Goal: Transaction & Acquisition: Obtain resource

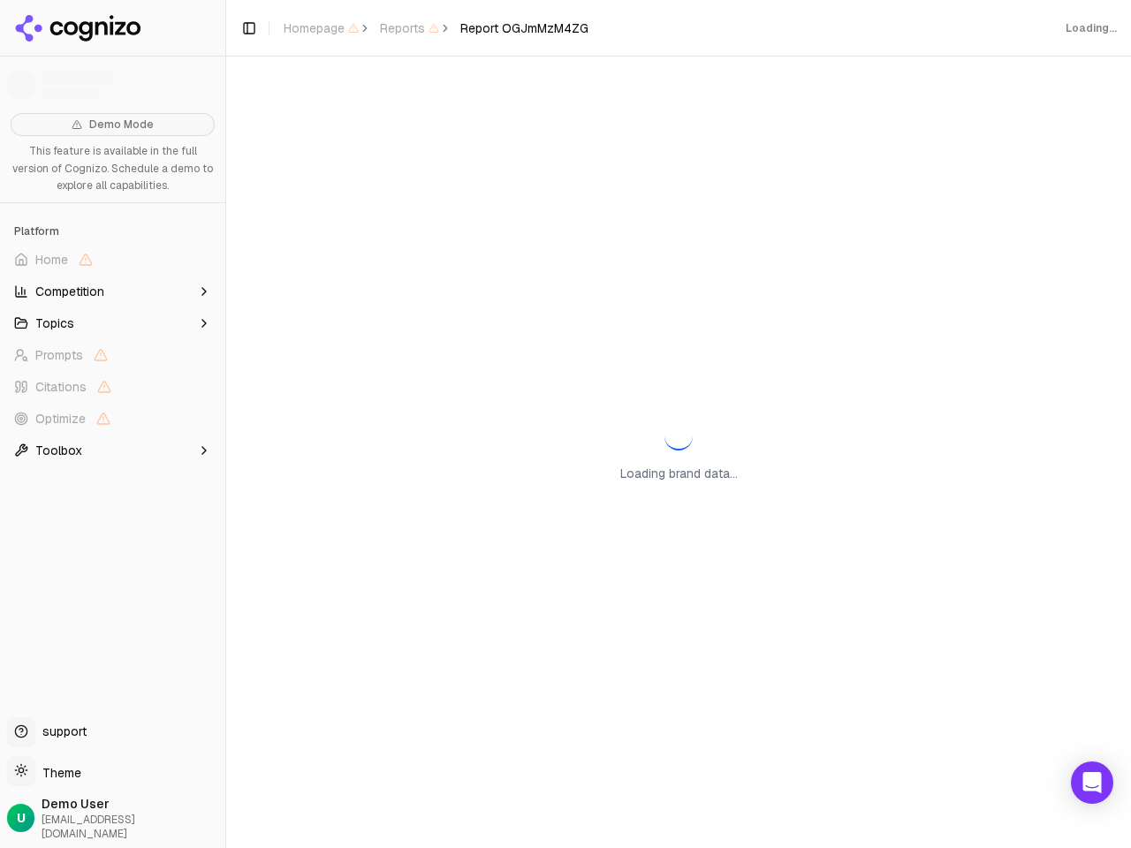
click at [112, 260] on span "Home" at bounding box center [112, 260] width 211 height 28
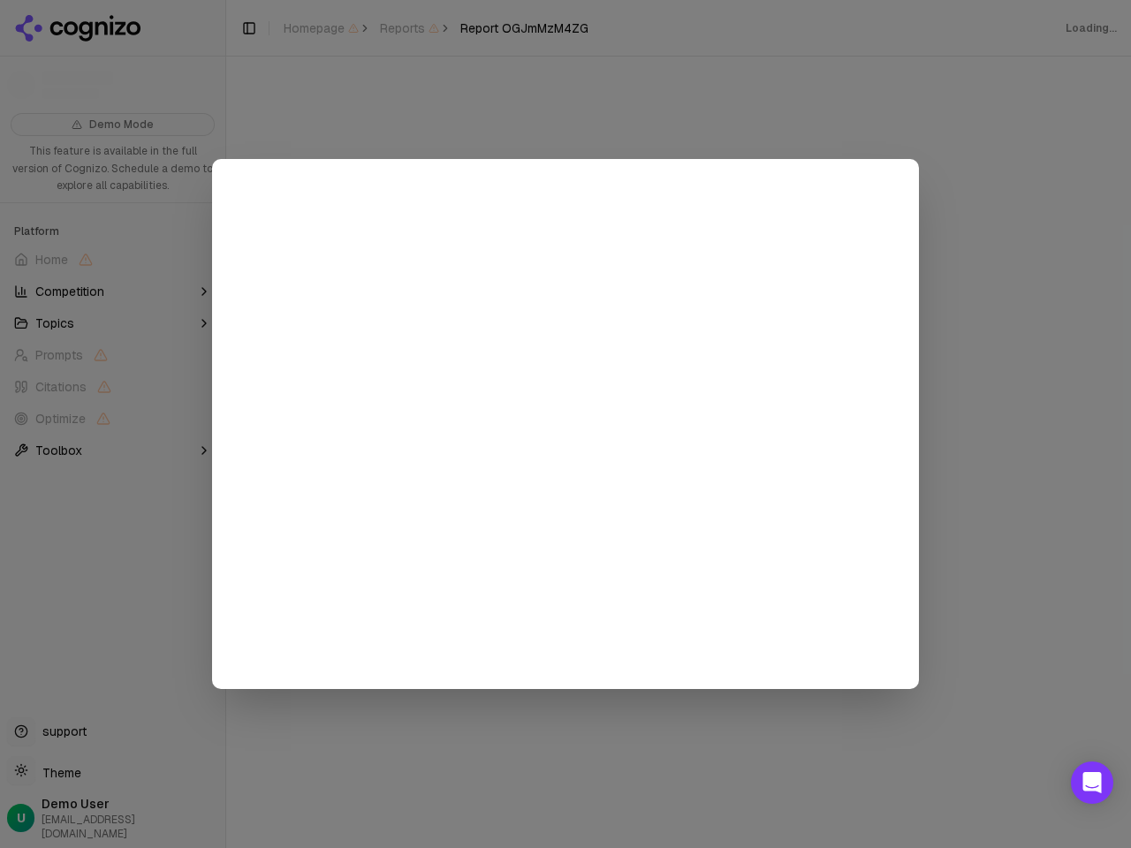
click at [112, 292] on div at bounding box center [565, 424] width 1131 height 848
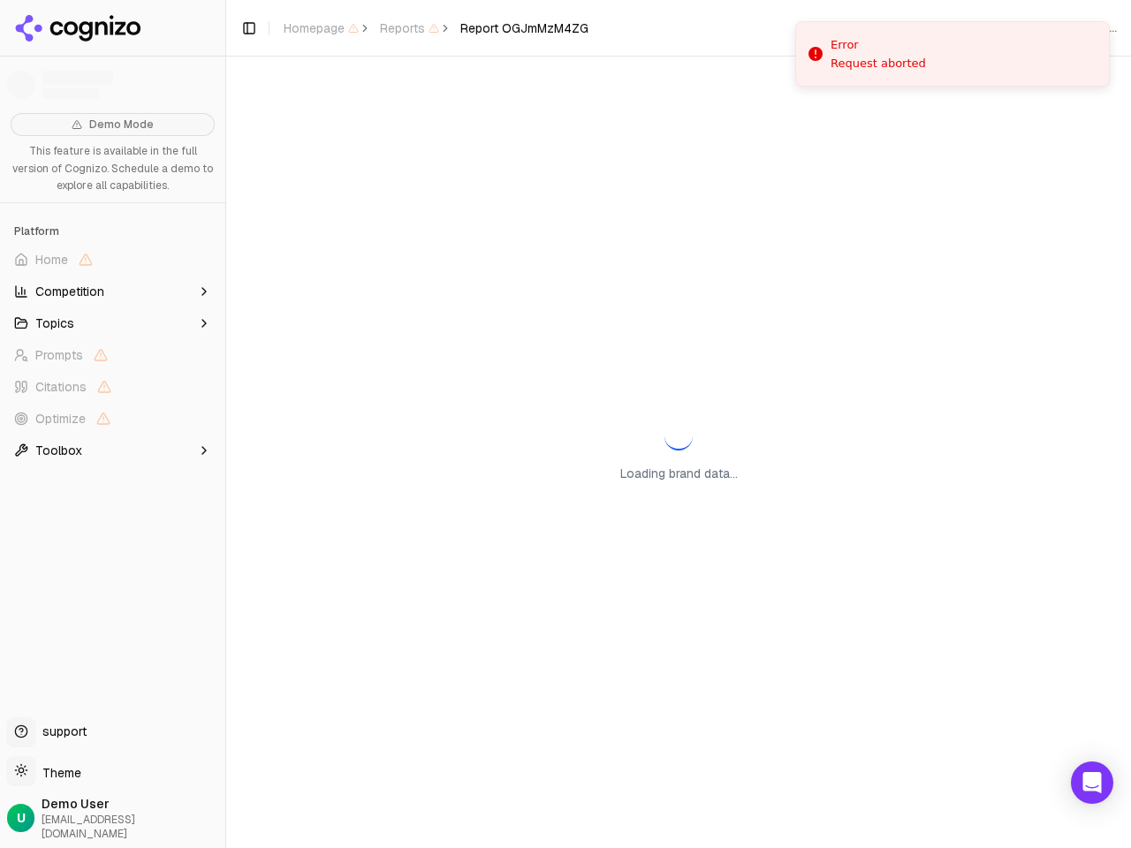
click at [112, 323] on button "Topics" at bounding box center [112, 323] width 211 height 28
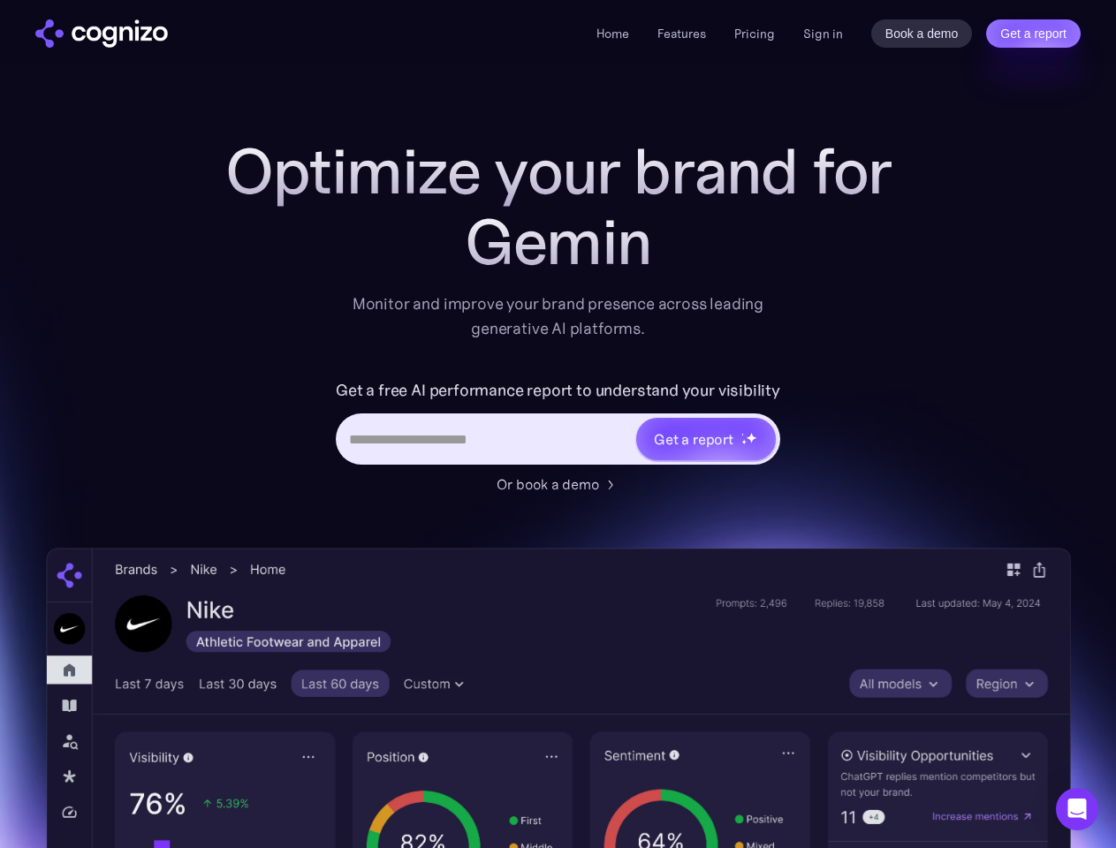
click at [1033, 34] on link "Get a report" at bounding box center [1033, 33] width 95 height 28
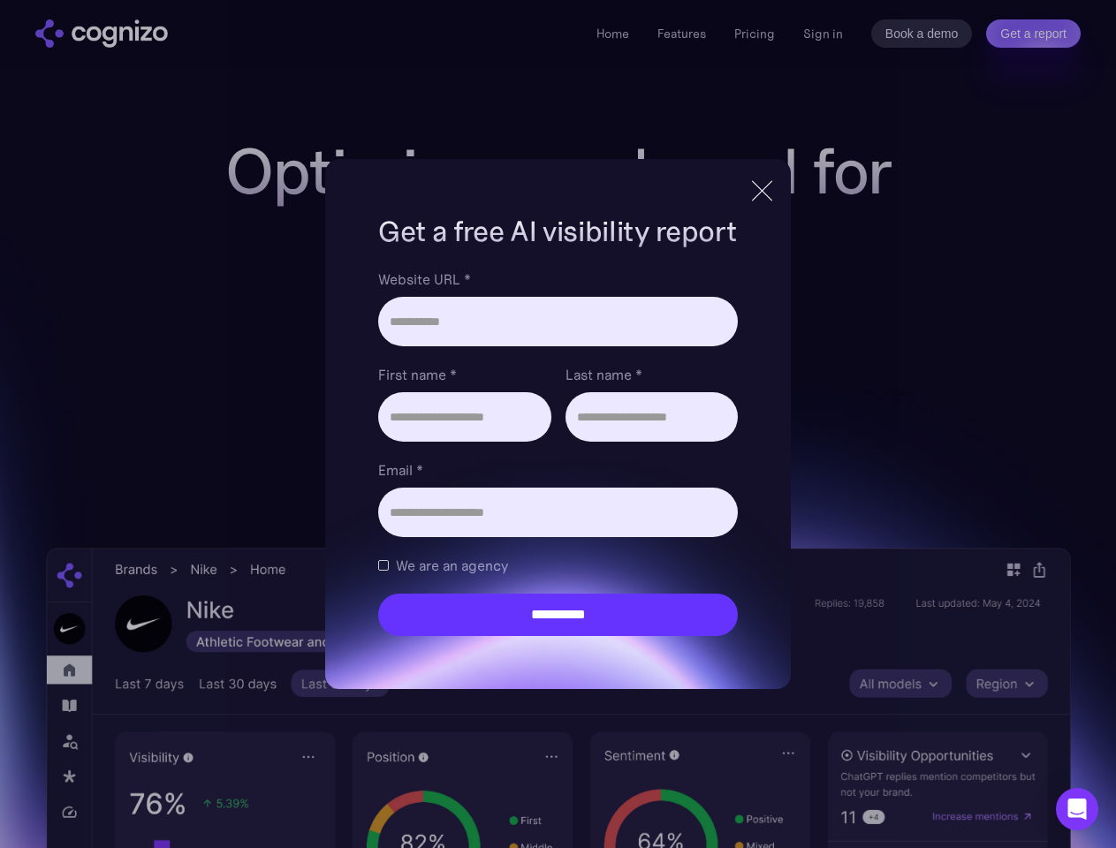
click at [705, 439] on input "Last name *" at bounding box center [651, 416] width 172 height 49
click at [1077, 809] on icon "Open Intercom Messenger" at bounding box center [1077, 809] width 19 height 21
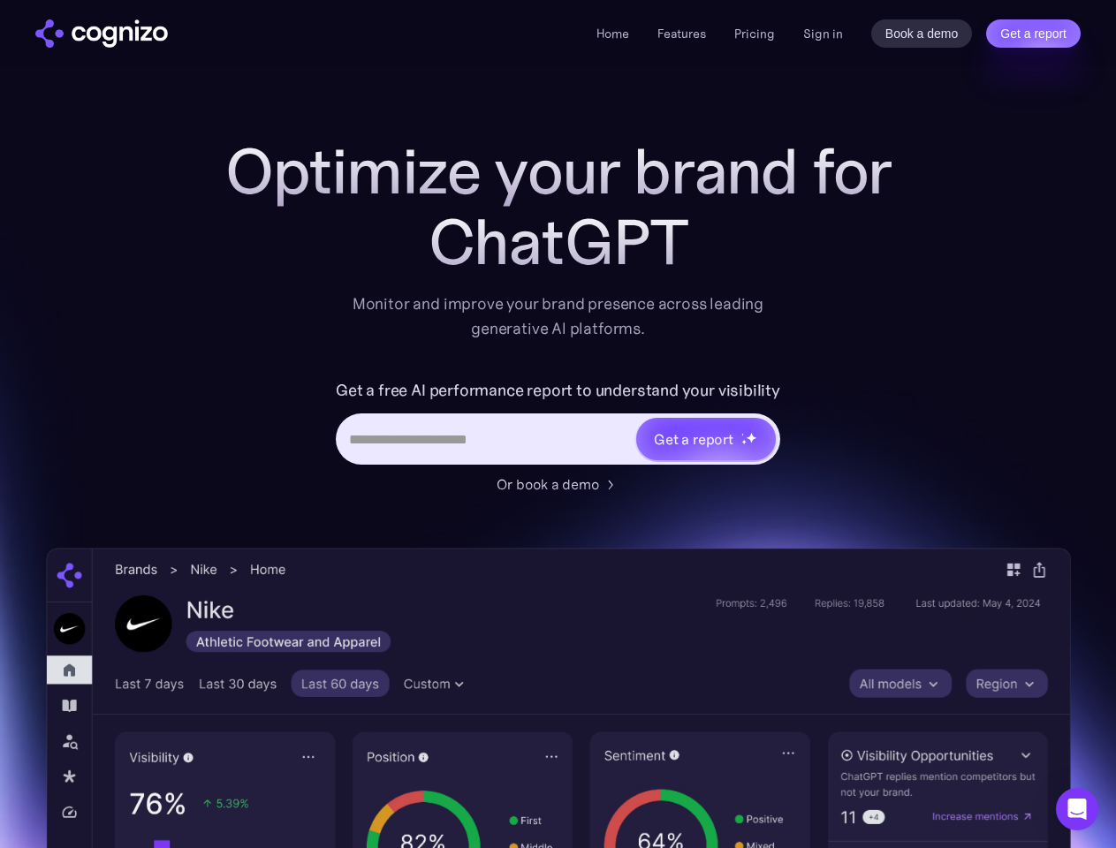
click at [1033, 34] on link "Get a report" at bounding box center [1033, 33] width 95 height 28
click at [0, 0] on input "Last name *" at bounding box center [0, 0] width 0 height 0
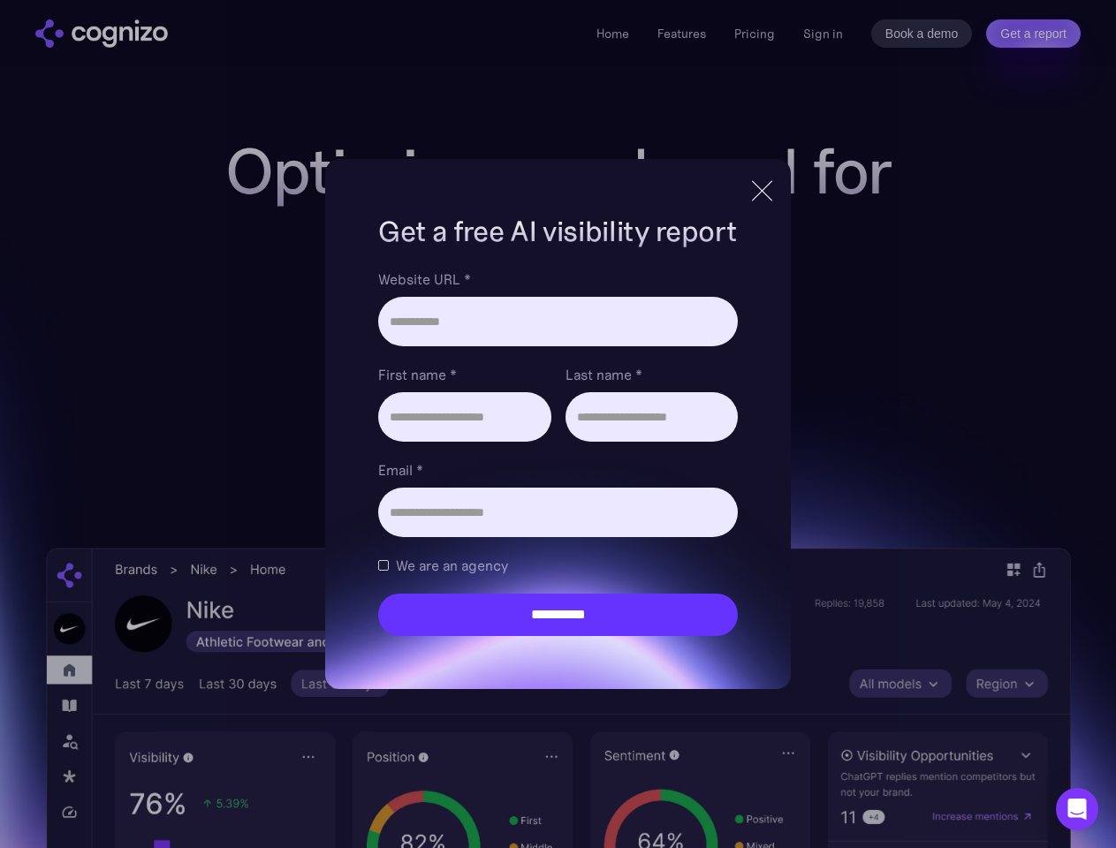
click at [1077, 809] on icon "Open Intercom Messenger" at bounding box center [1077, 809] width 19 height 21
